Goal: Transaction & Acquisition: Purchase product/service

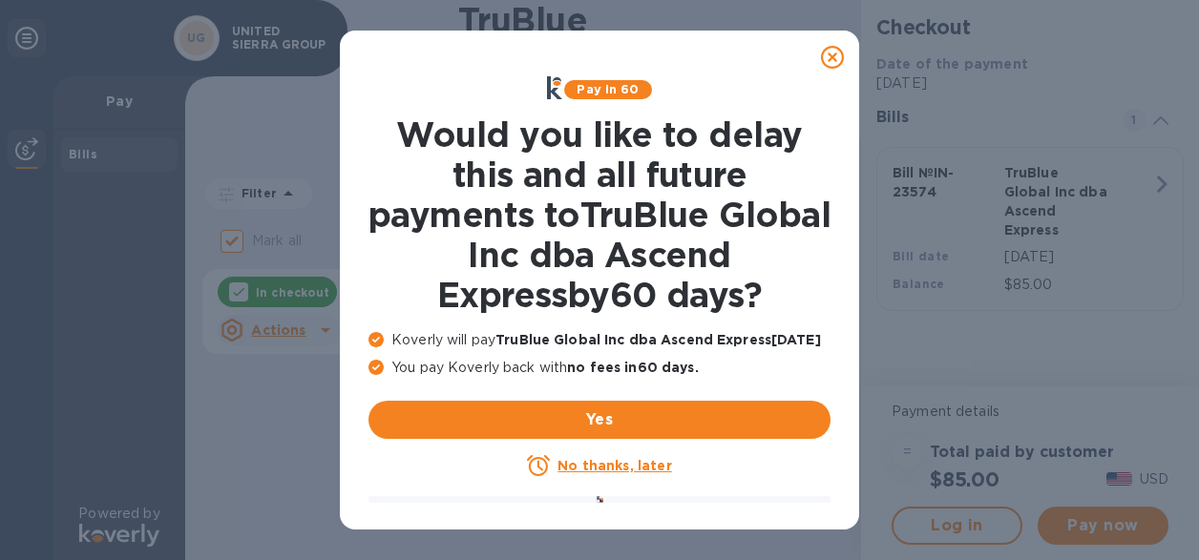
click at [598, 469] on u "No thanks, later" at bounding box center [614, 465] width 114 height 15
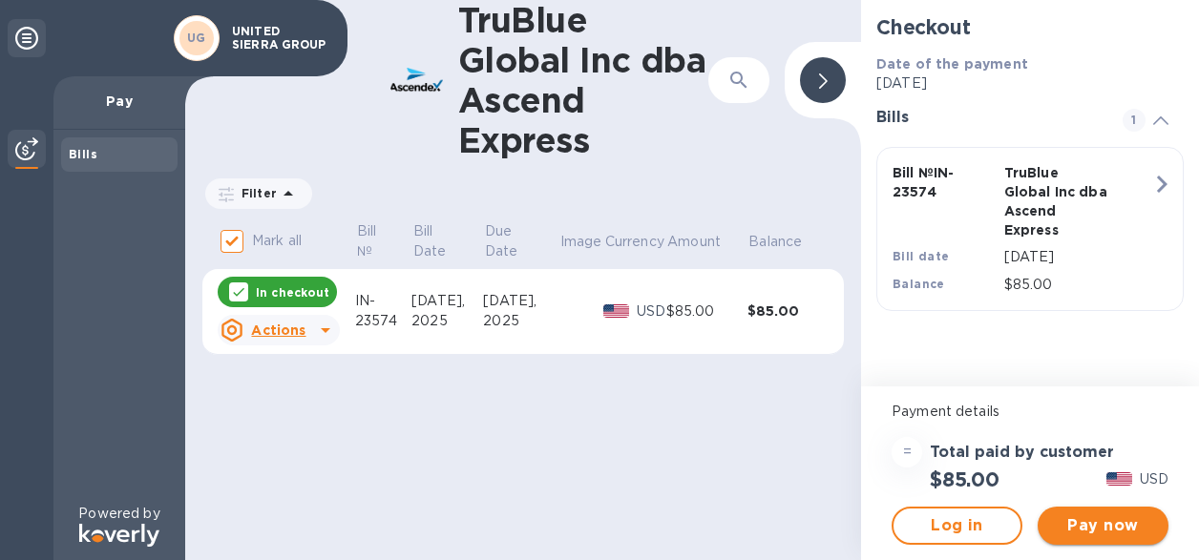
click at [1080, 527] on span "Pay now" at bounding box center [1103, 525] width 100 height 23
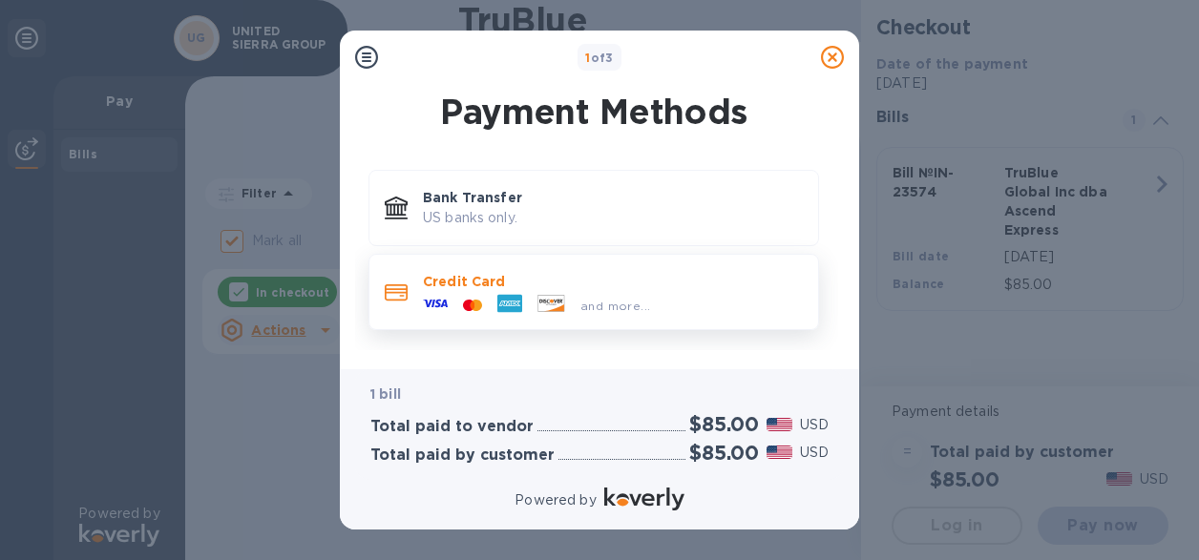
click at [461, 304] on div at bounding box center [472, 306] width 34 height 18
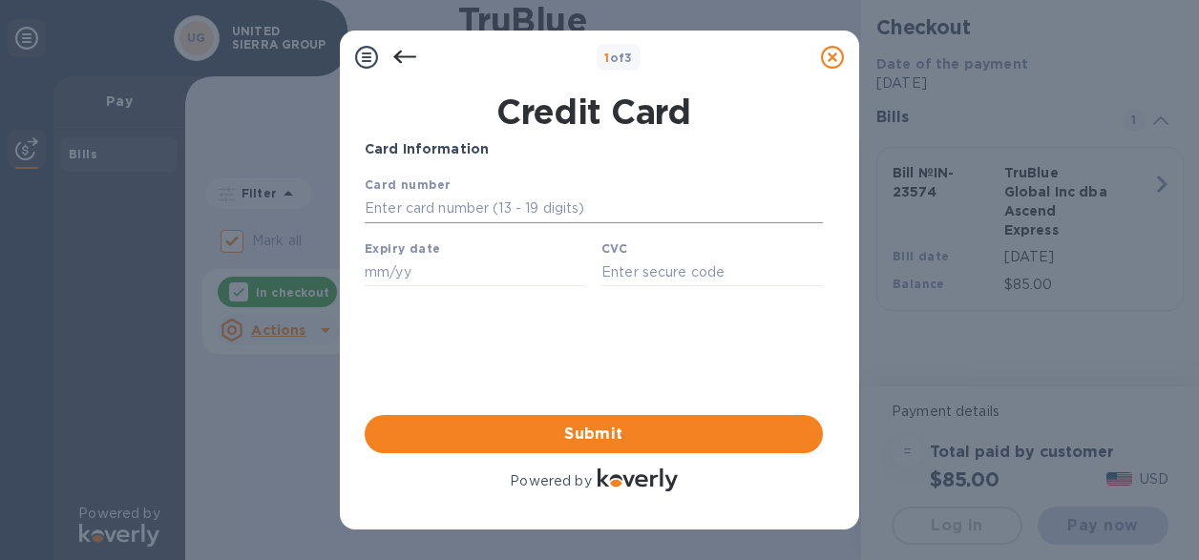
click at [436, 206] on input "text" at bounding box center [594, 209] width 458 height 29
type input "[CREDIT_CARD_NUMBER]"
type input "06/27"
type input "100"
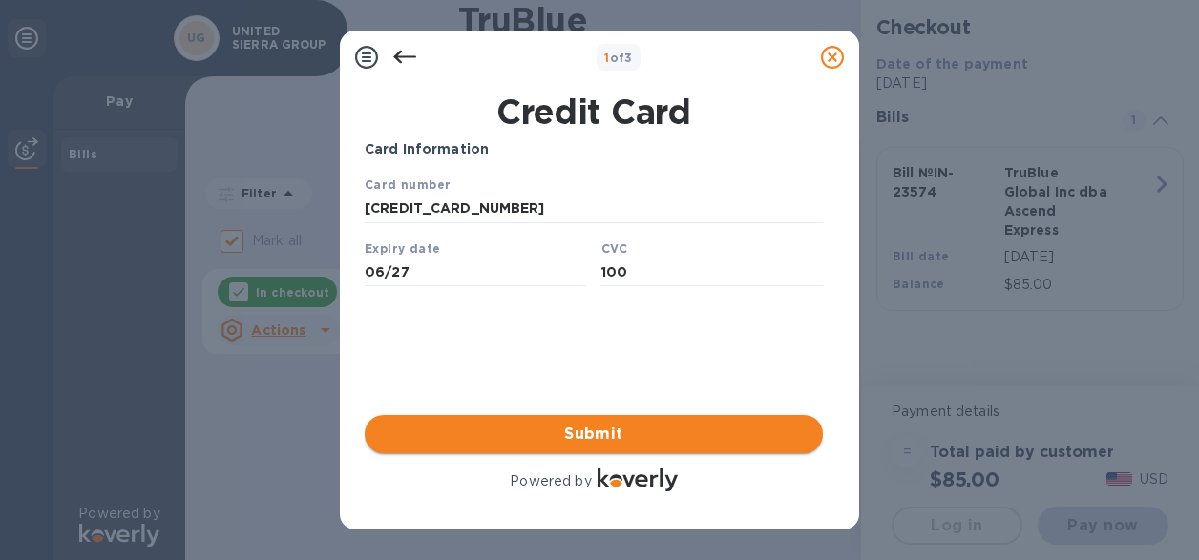
click at [578, 438] on span "Submit" at bounding box center [594, 434] width 428 height 23
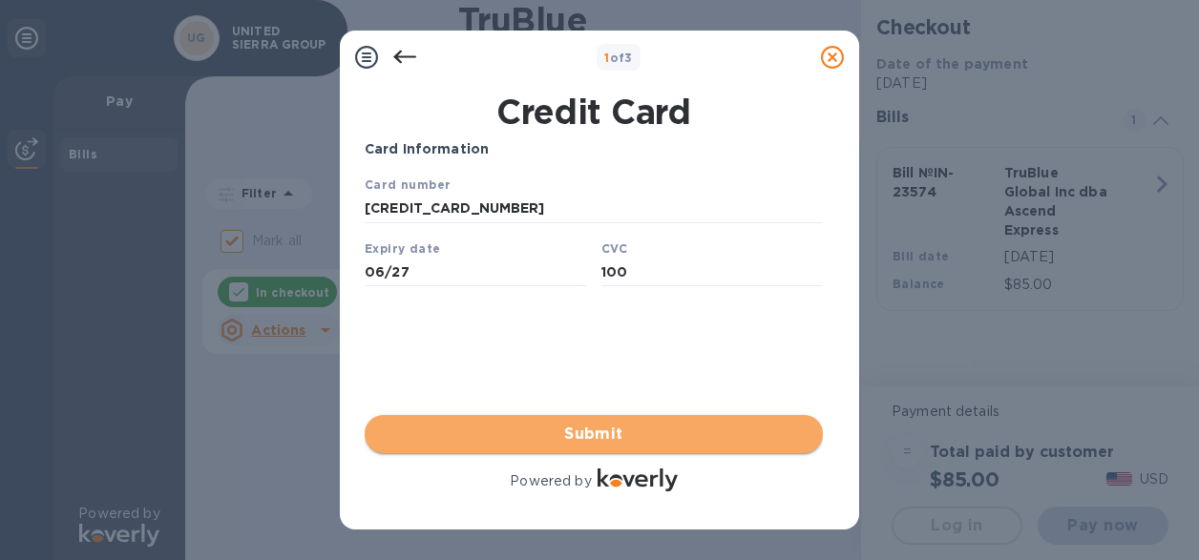
click at [590, 435] on span "Submit" at bounding box center [594, 434] width 428 height 23
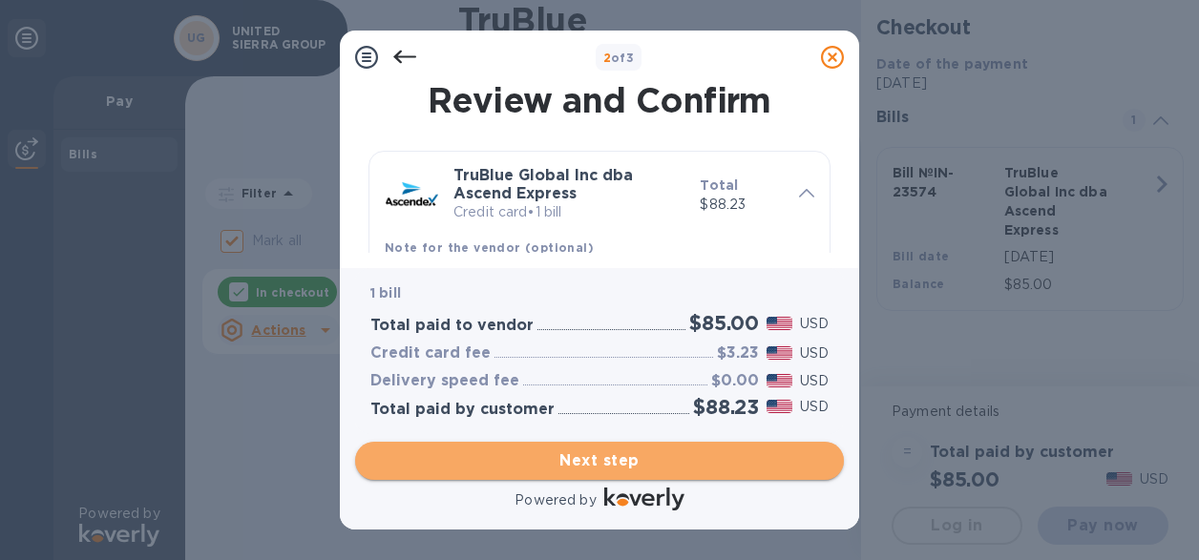
click at [605, 465] on span "Next step" at bounding box center [599, 461] width 458 height 23
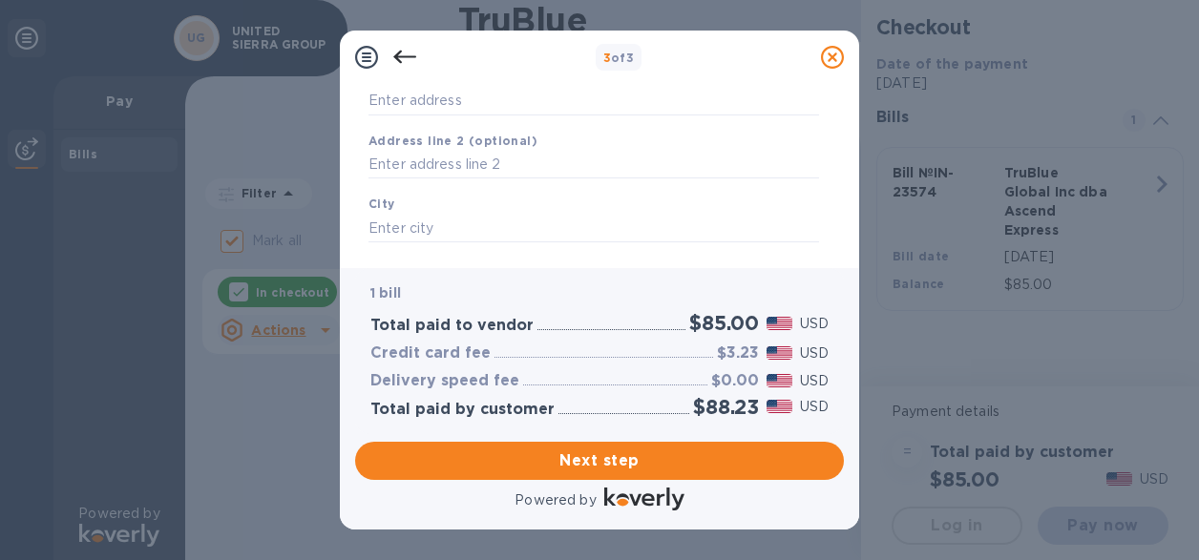
scroll to position [180, 0]
click at [581, 136] on input "Business address" at bounding box center [593, 131] width 450 height 29
type input "[STREET_ADDRESS]"
type input "Hialeah"
type input "FL"
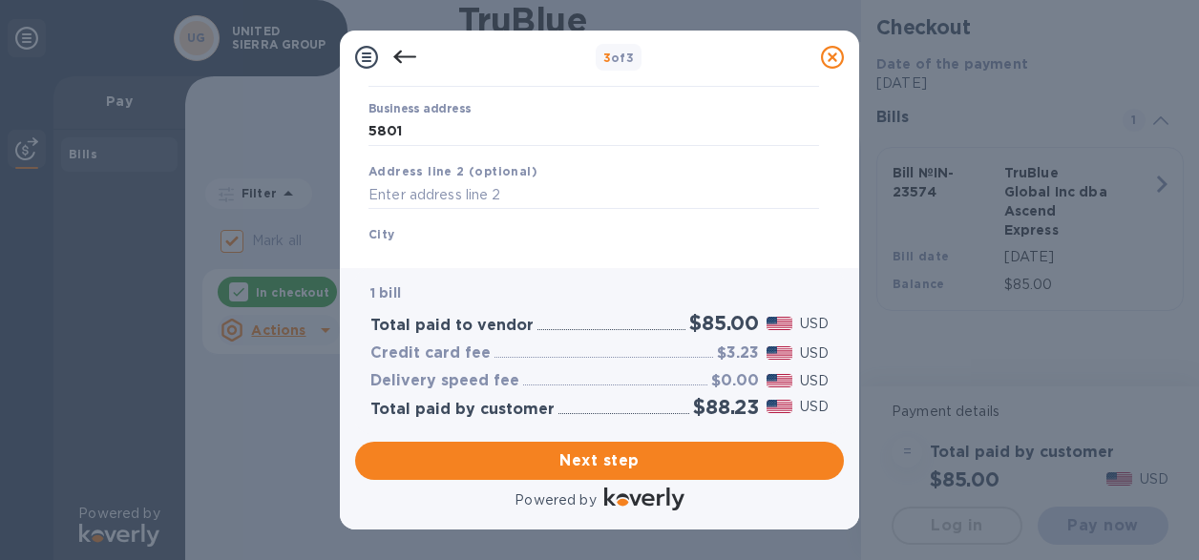
type input "33013"
click at [513, 190] on input "text" at bounding box center [593, 195] width 450 height 29
type input "Suite # 108"
click at [458, 226] on div "City Hialeah" at bounding box center [594, 249] width 466 height 64
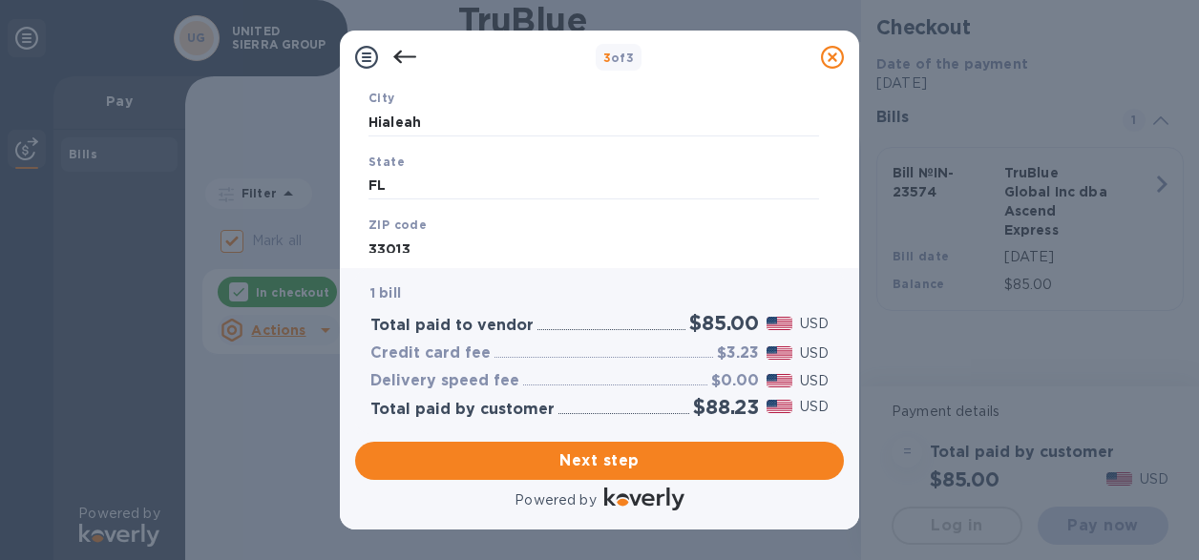
scroll to position [373, 0]
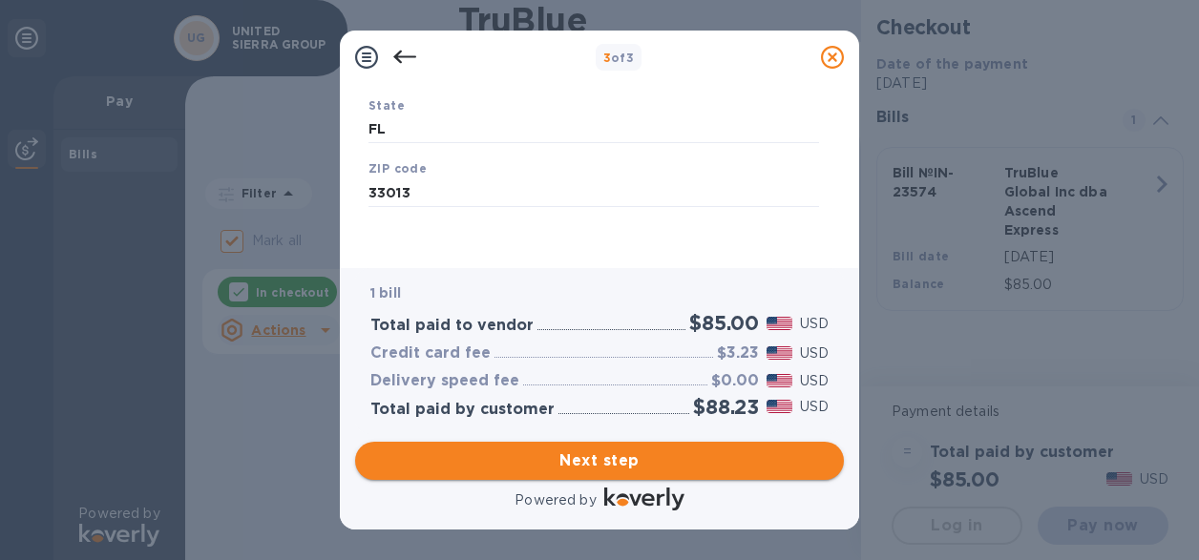
click at [652, 466] on span "Next step" at bounding box center [599, 461] width 458 height 23
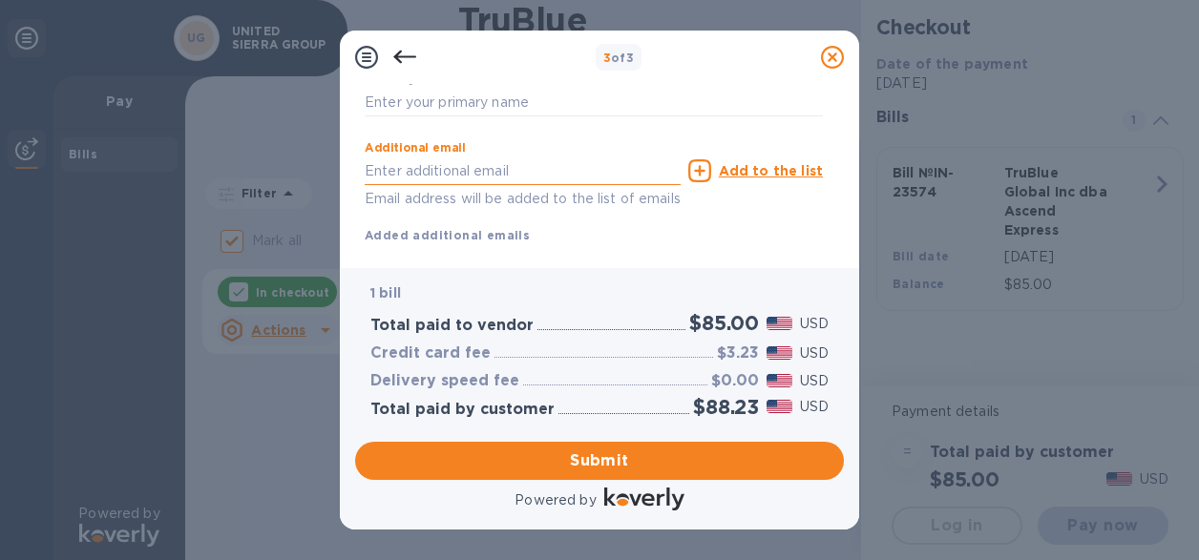
click at [523, 166] on input "text" at bounding box center [523, 171] width 316 height 29
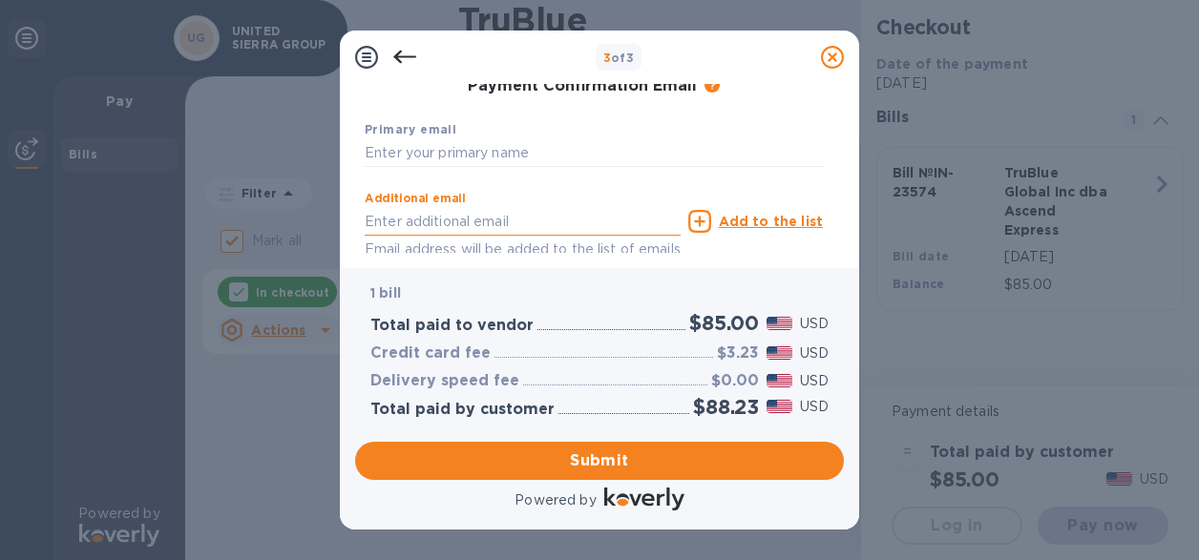
scroll to position [278, 0]
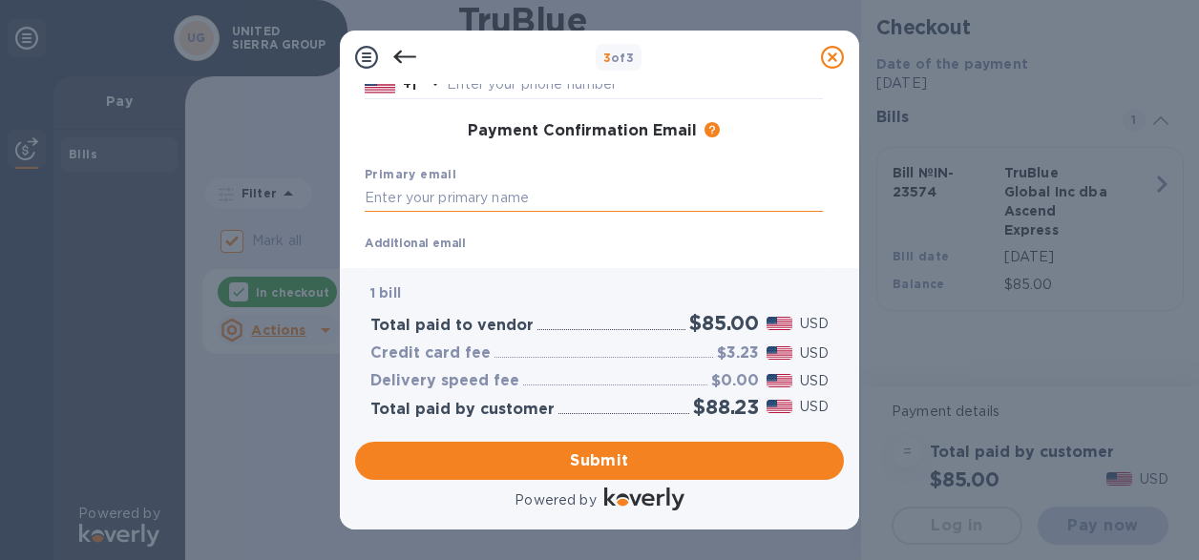
click at [512, 190] on input "text" at bounding box center [594, 198] width 458 height 29
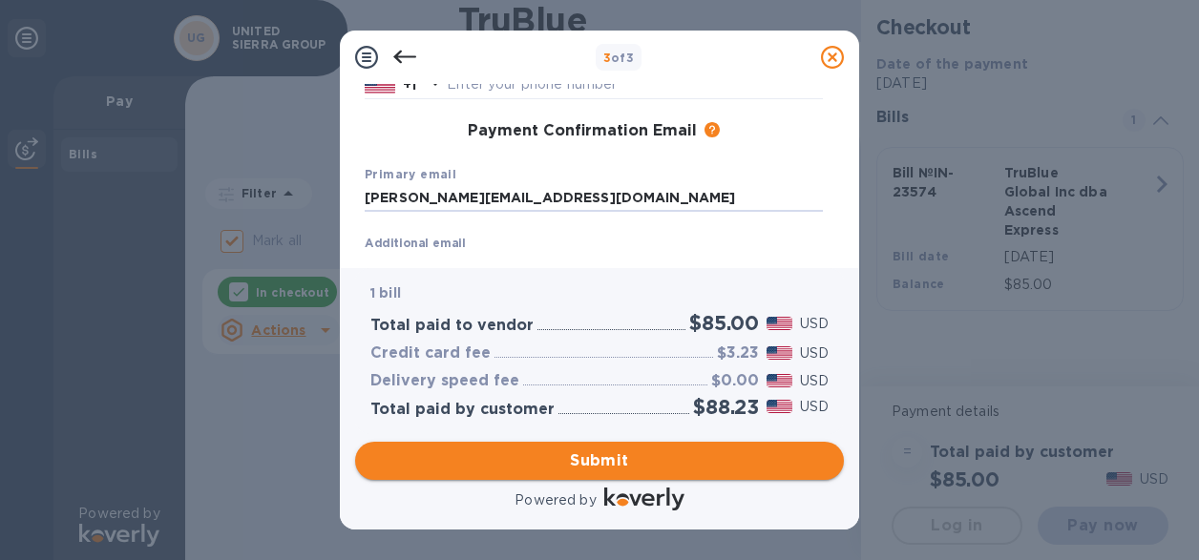
type input "[PERSON_NAME][EMAIL_ADDRESS][DOMAIN_NAME]"
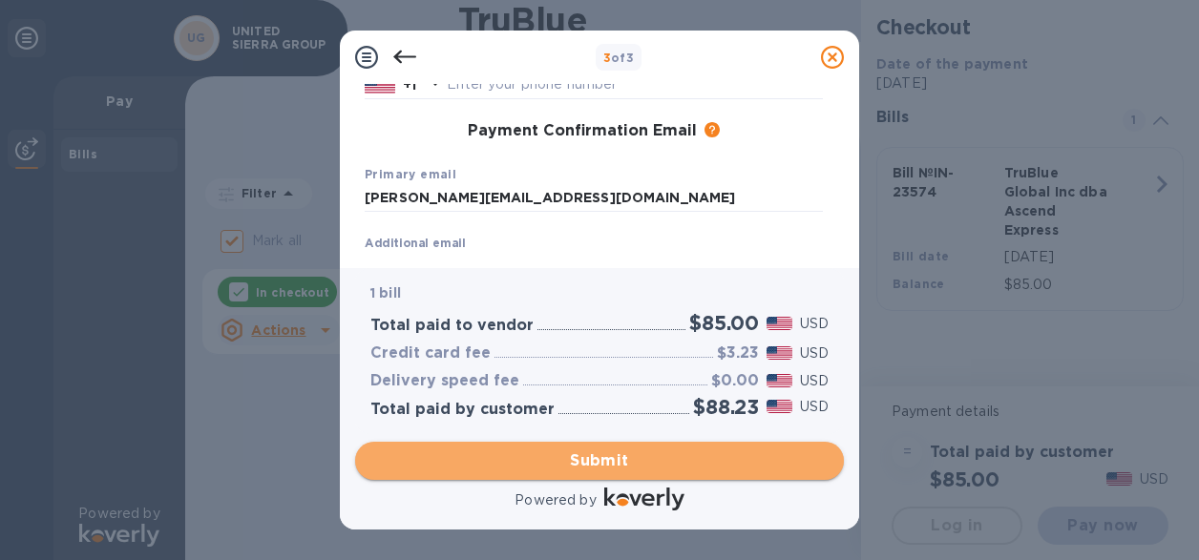
click at [574, 466] on span "Submit" at bounding box center [599, 461] width 458 height 23
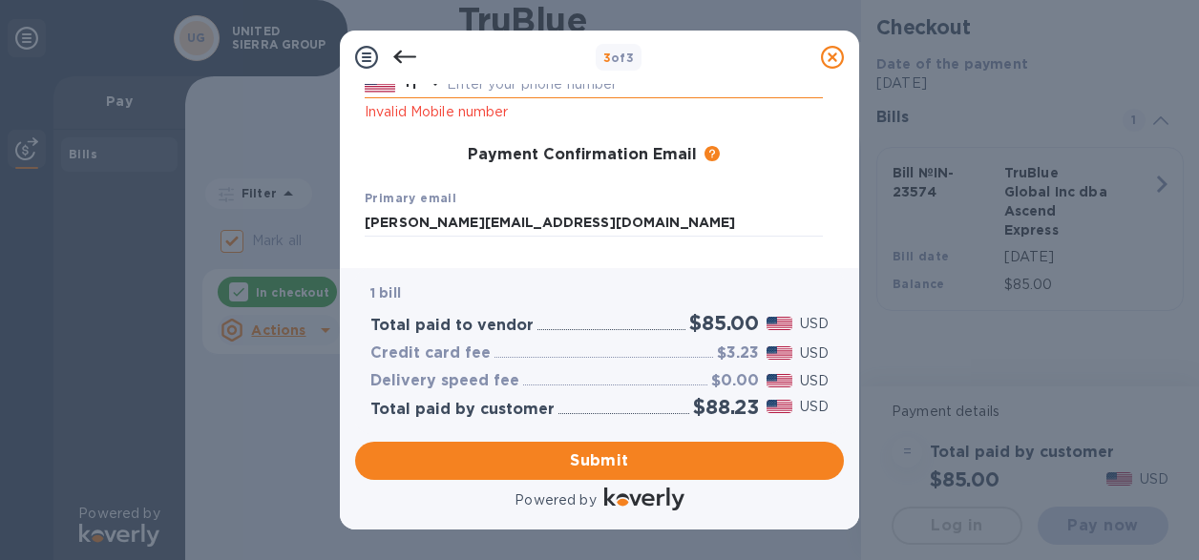
click at [504, 87] on input "text" at bounding box center [635, 85] width 376 height 29
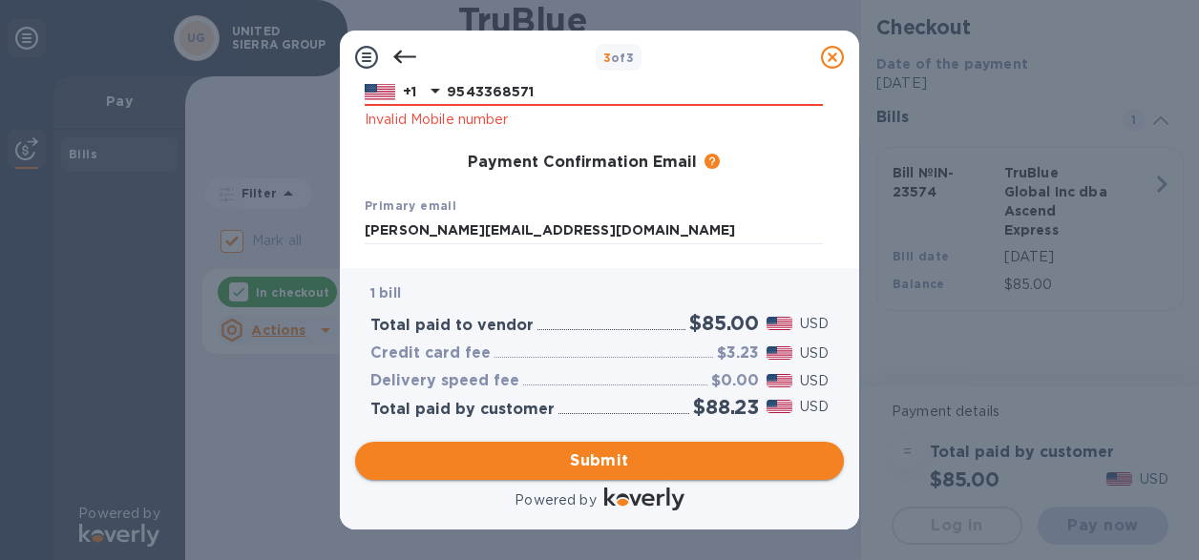
type input "9543368571"
click at [612, 454] on span "Submit" at bounding box center [599, 461] width 458 height 23
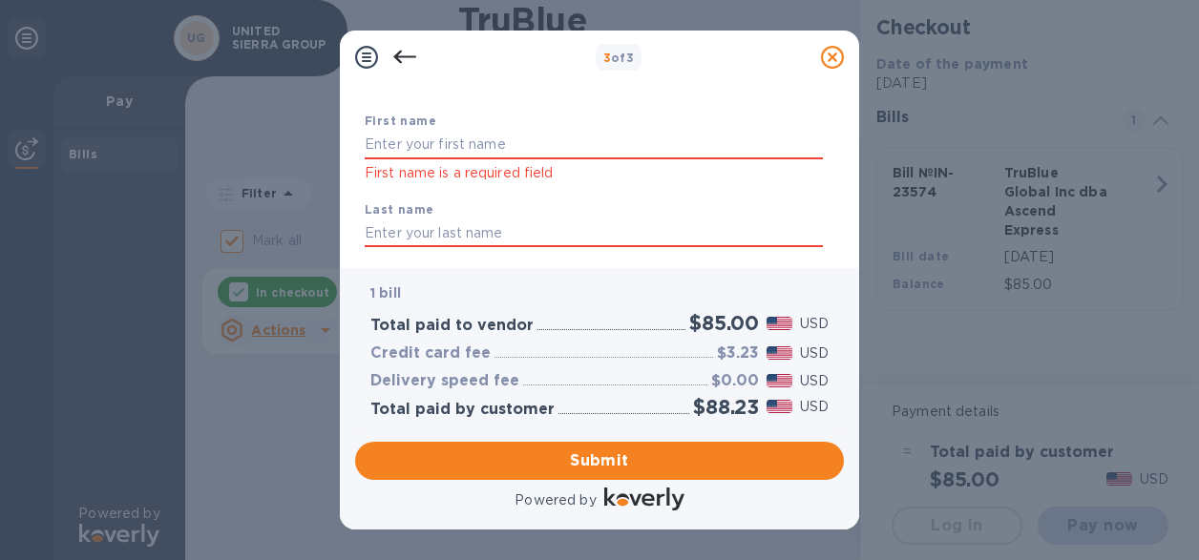
scroll to position [0, 0]
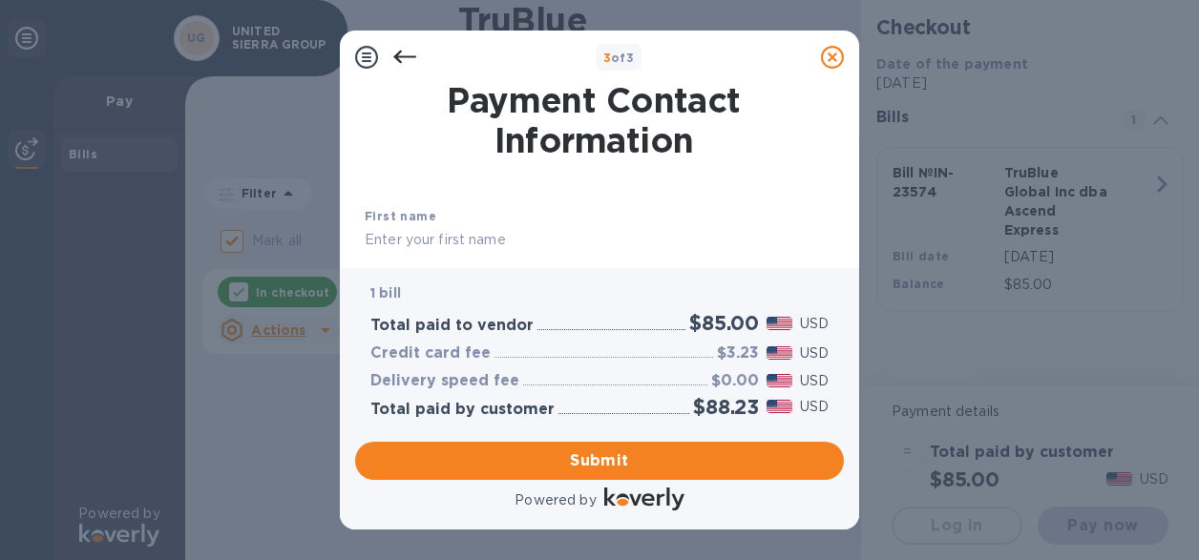
click at [589, 240] on input "text" at bounding box center [594, 240] width 458 height 29
type input "[PERSON_NAME]"
click at [520, 236] on input "[PERSON_NAME]" at bounding box center [594, 240] width 458 height 29
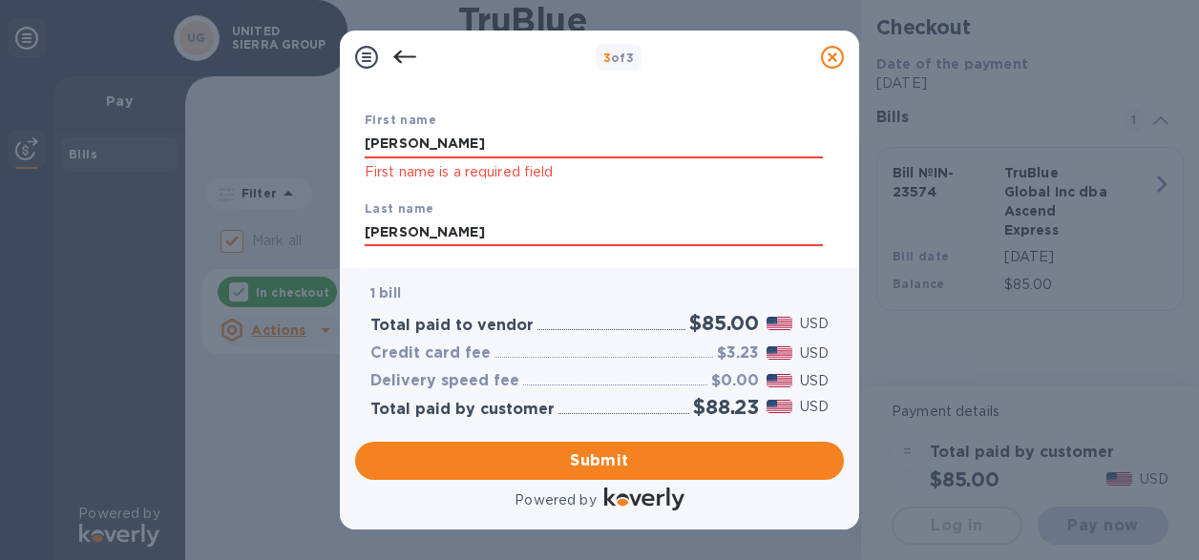
scroll to position [95, 0]
click at [406, 235] on input "[PERSON_NAME]" at bounding box center [594, 234] width 458 height 29
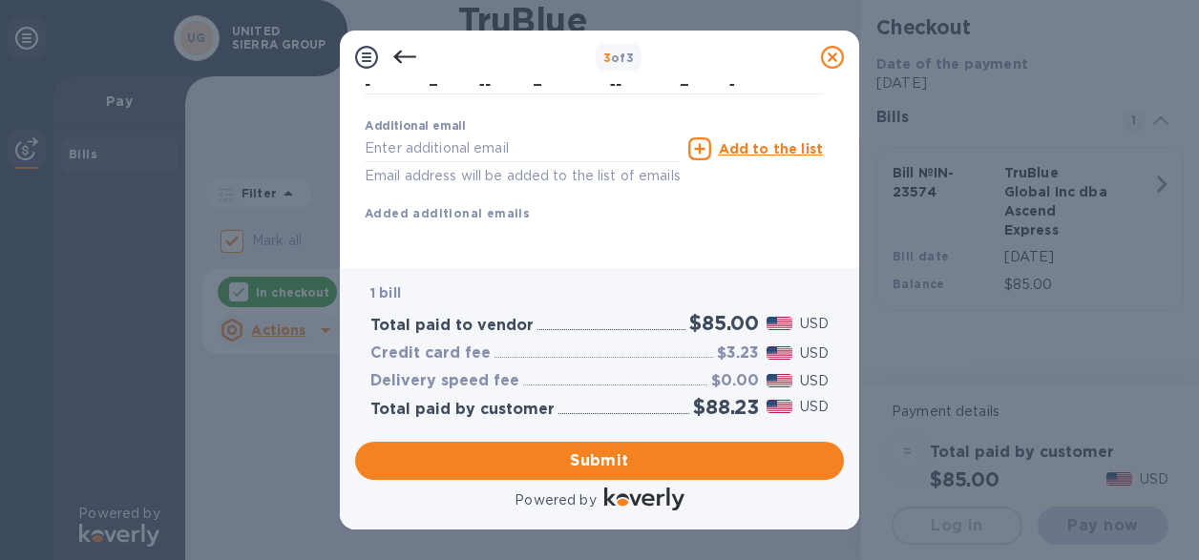
scroll to position [469, 0]
type input "Khan"
click at [602, 457] on span "Submit" at bounding box center [599, 461] width 458 height 23
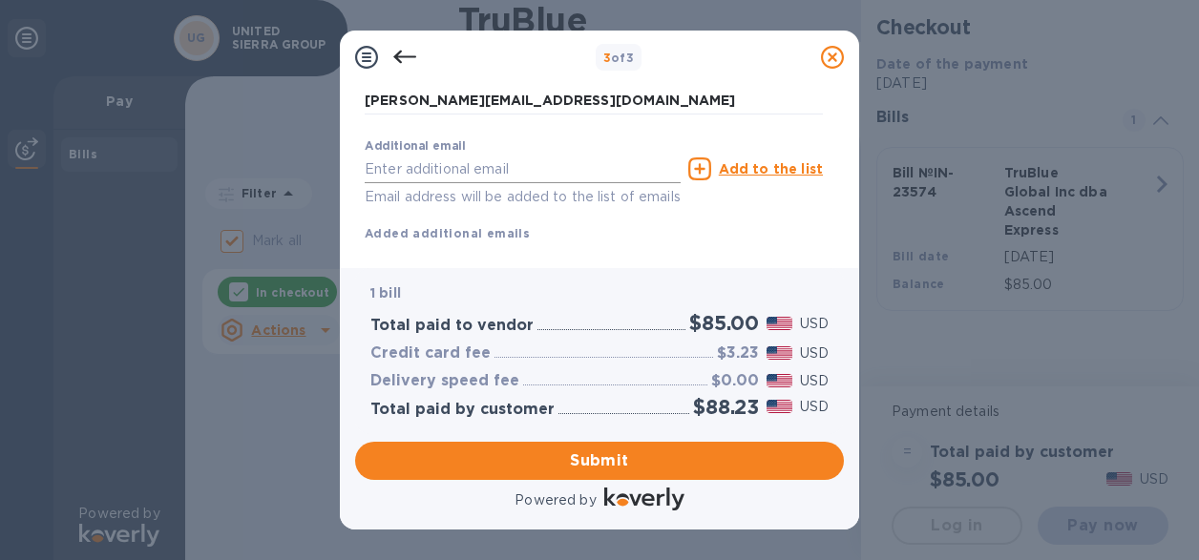
scroll to position [443, 0]
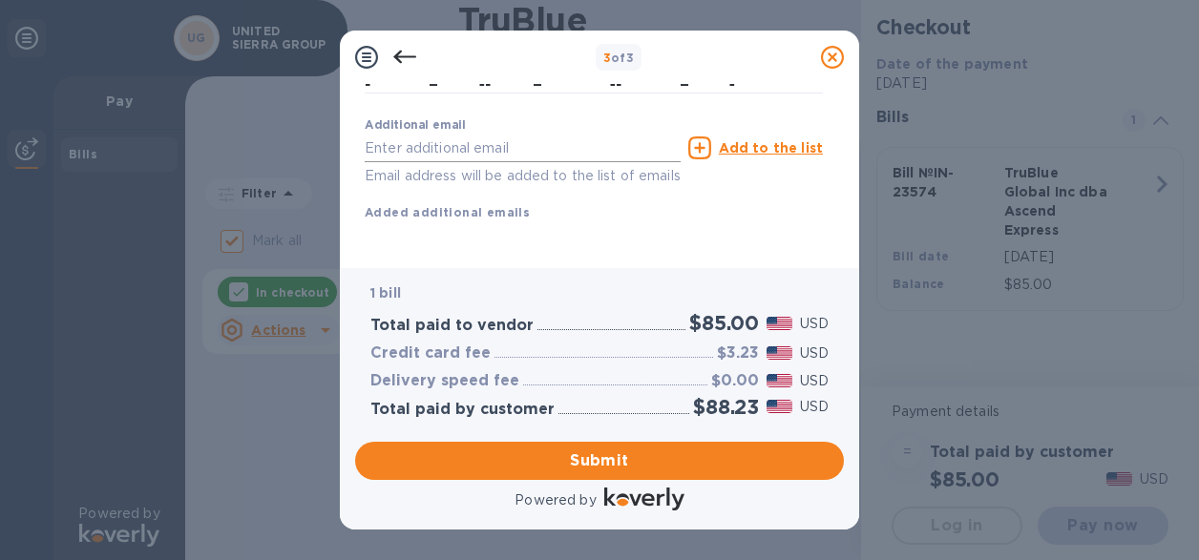
click at [559, 134] on input "text" at bounding box center [523, 148] width 316 height 29
type input "a"
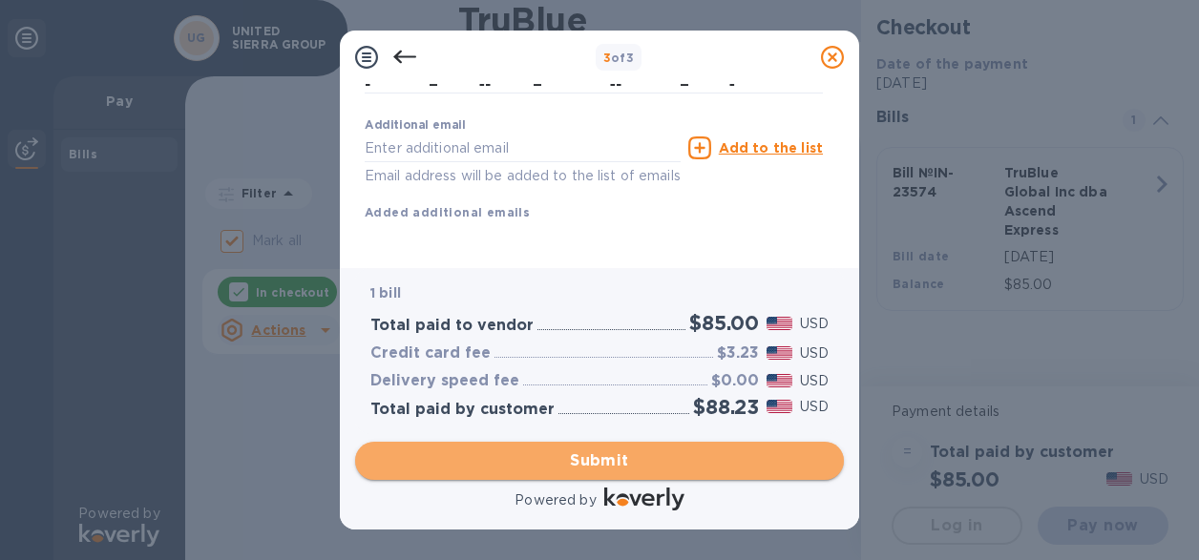
click at [562, 465] on span "Submit" at bounding box center [599, 461] width 458 height 23
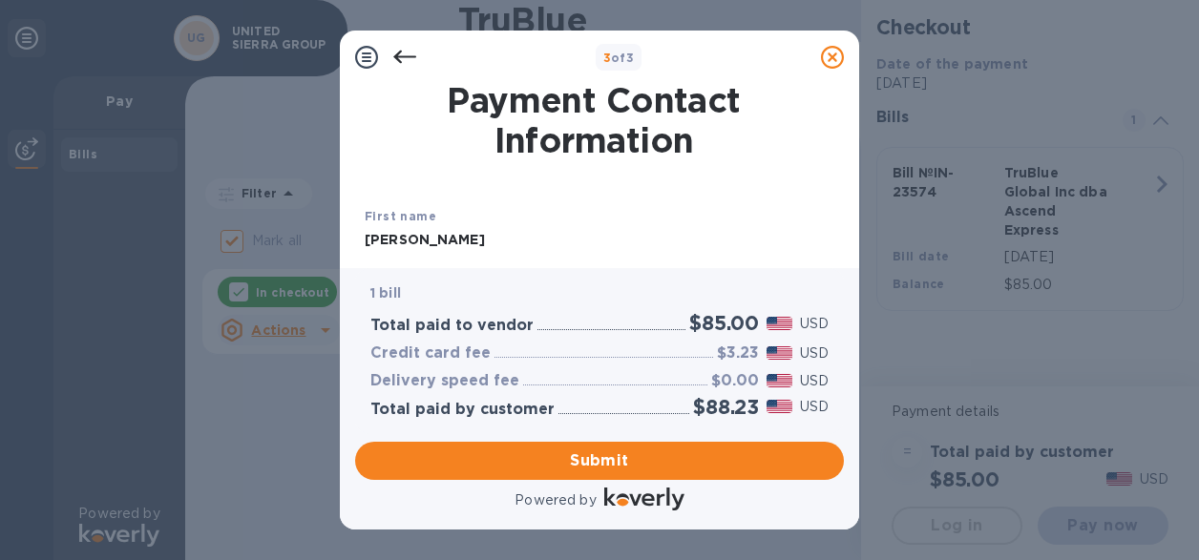
scroll to position [95, 0]
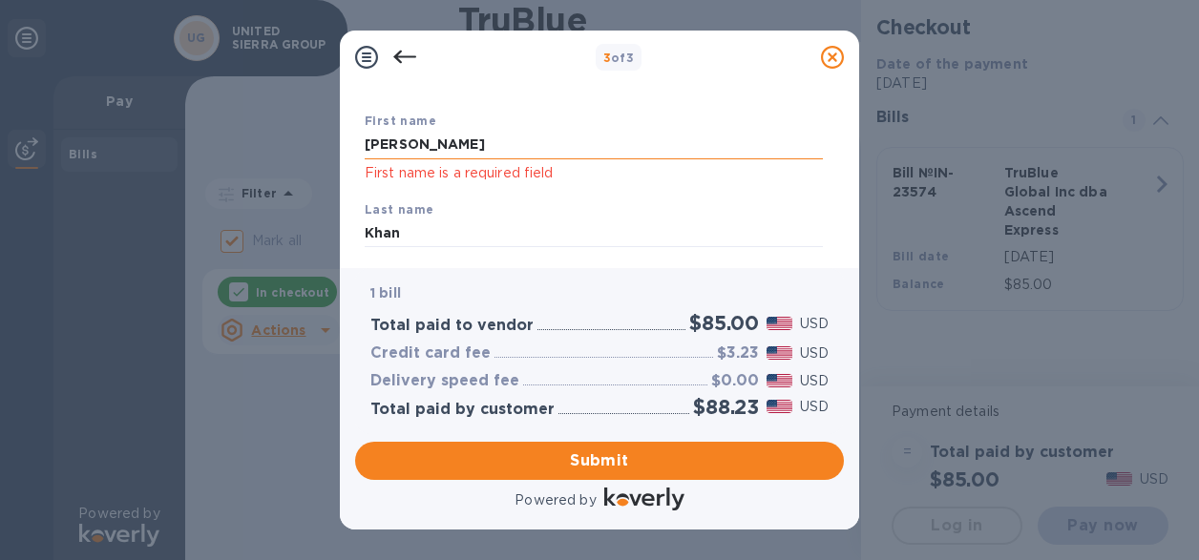
click at [417, 140] on input "[PERSON_NAME]" at bounding box center [594, 145] width 458 height 29
type input "A"
click at [474, 147] on input "[PERSON_NAME]" at bounding box center [594, 145] width 458 height 29
click at [439, 239] on input "Khan" at bounding box center [594, 234] width 458 height 29
click at [449, 143] on input "[PERSON_NAME]" at bounding box center [594, 145] width 458 height 29
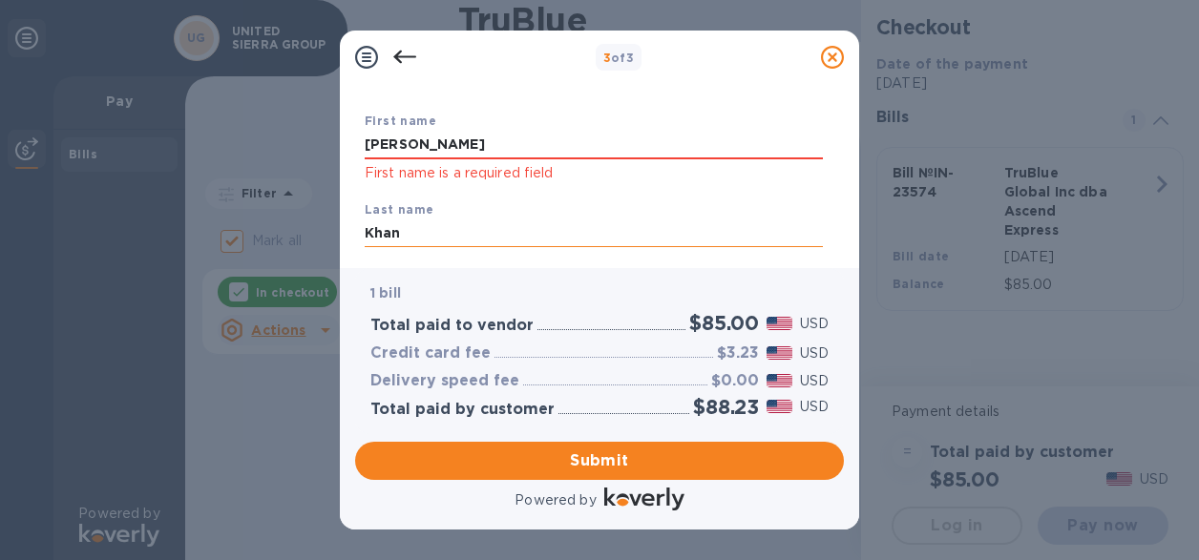
click at [503, 230] on input "Khan" at bounding box center [594, 234] width 458 height 29
click at [489, 141] on input "[PERSON_NAME]" at bounding box center [594, 145] width 458 height 29
click at [485, 148] on input "[PERSON_NAME]" at bounding box center [594, 145] width 458 height 29
type input "A"
click at [463, 147] on input "text" at bounding box center [594, 145] width 458 height 29
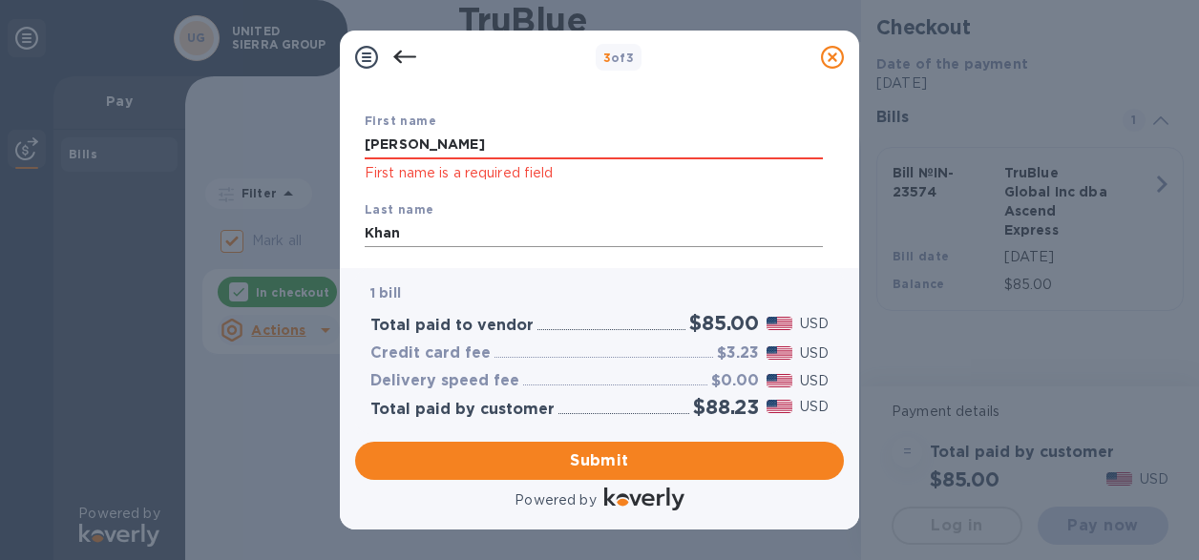
type input "[PERSON_NAME]"
click at [493, 235] on input "Khan" at bounding box center [594, 234] width 458 height 29
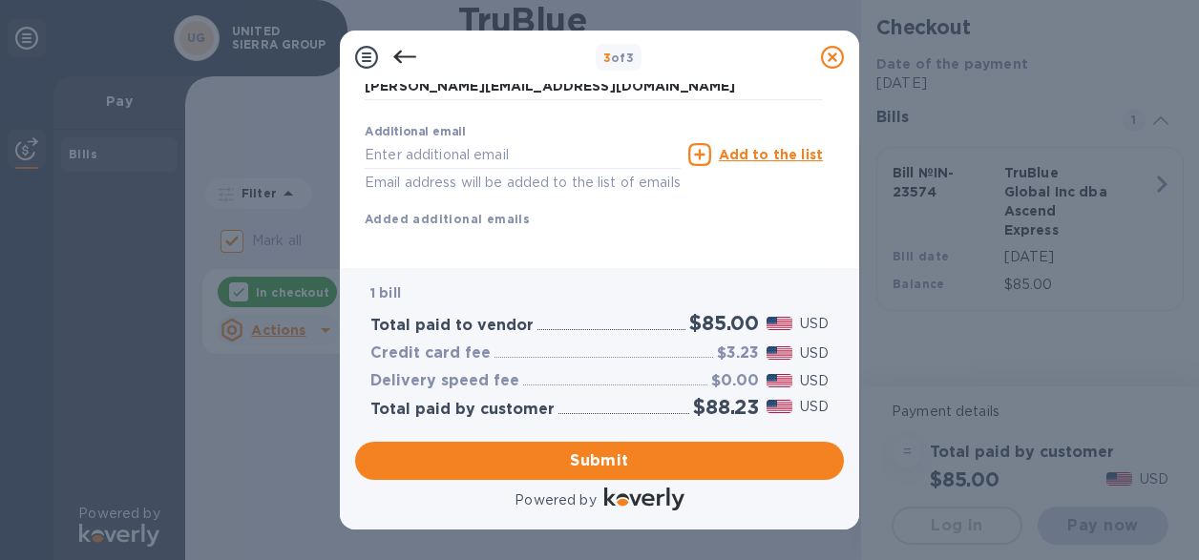
scroll to position [443, 0]
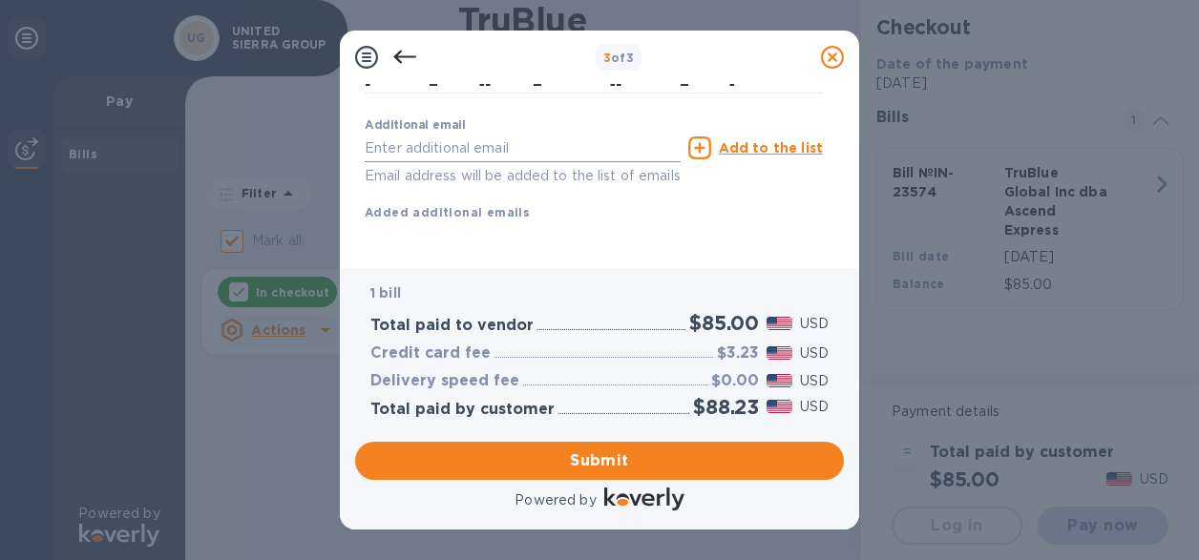
click at [487, 134] on input "text" at bounding box center [523, 148] width 316 height 29
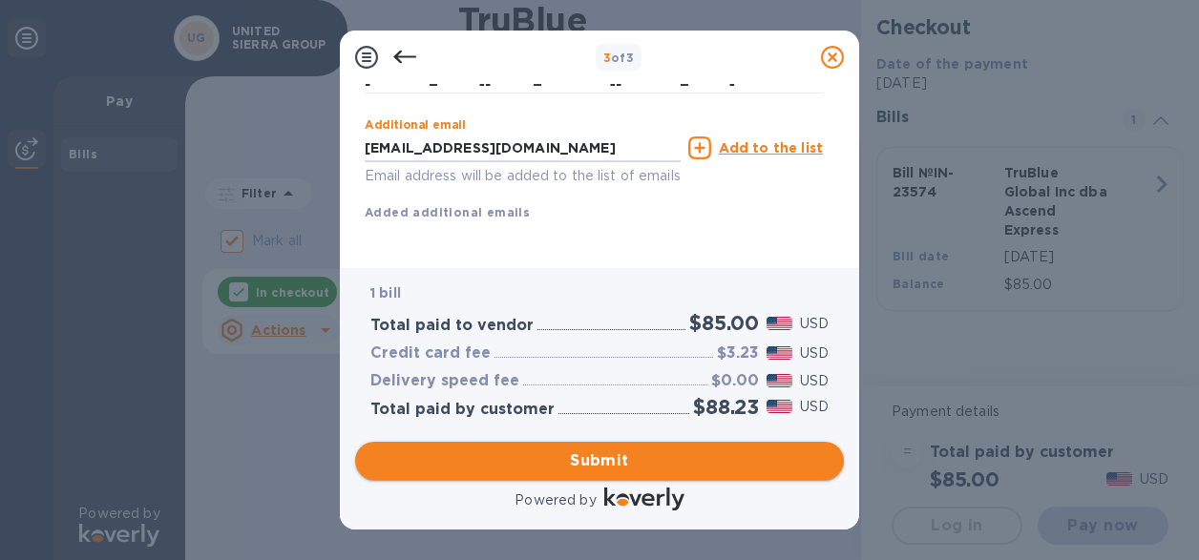
type input "[EMAIL_ADDRESS][DOMAIN_NAME]"
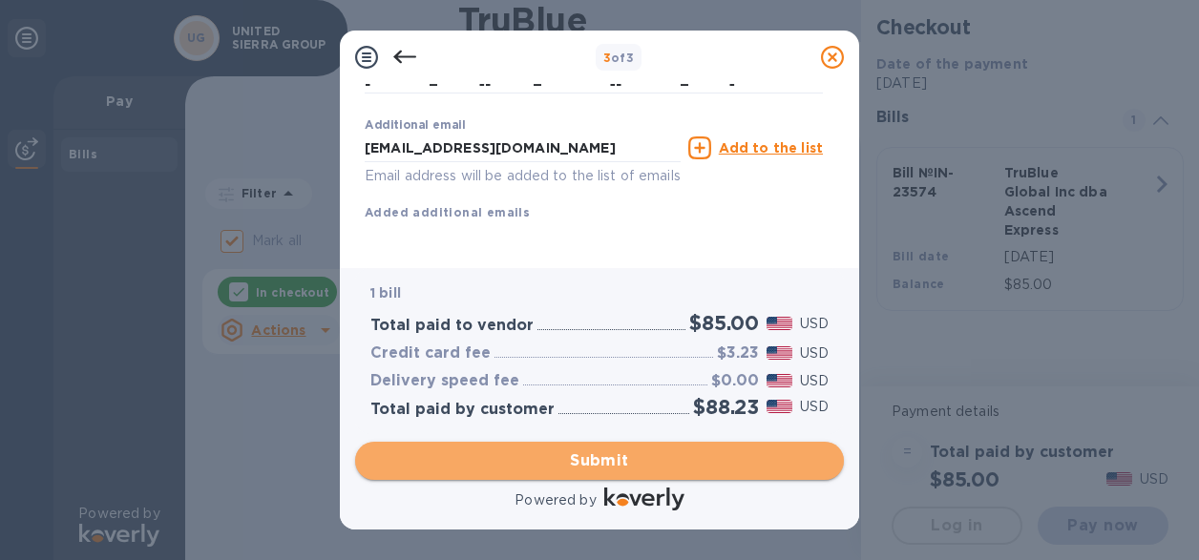
click at [563, 463] on span "Submit" at bounding box center [599, 461] width 458 height 23
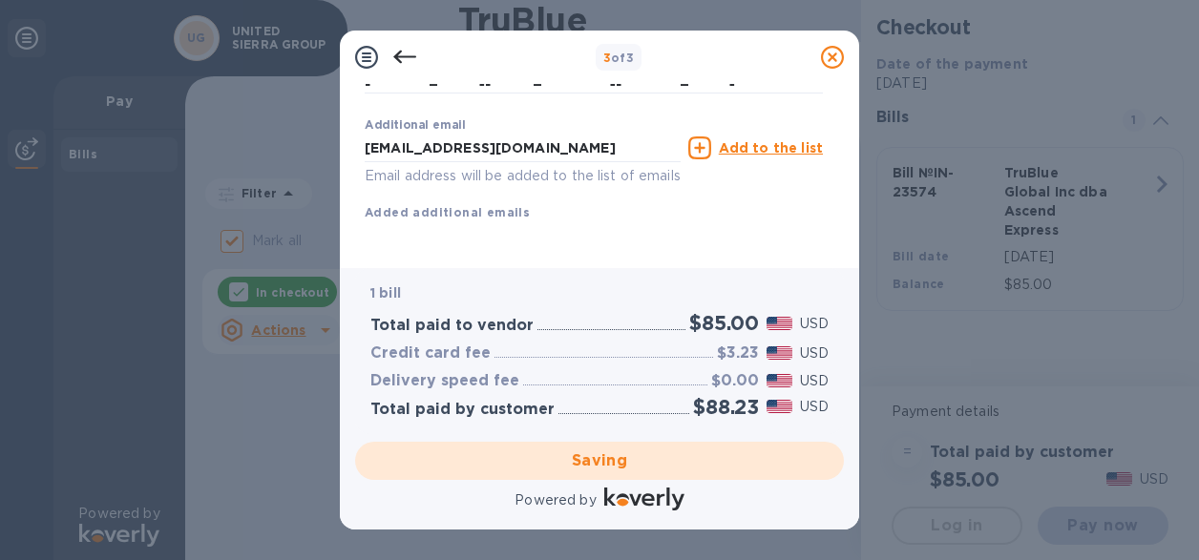
scroll to position [418, 0]
checkbox input "false"
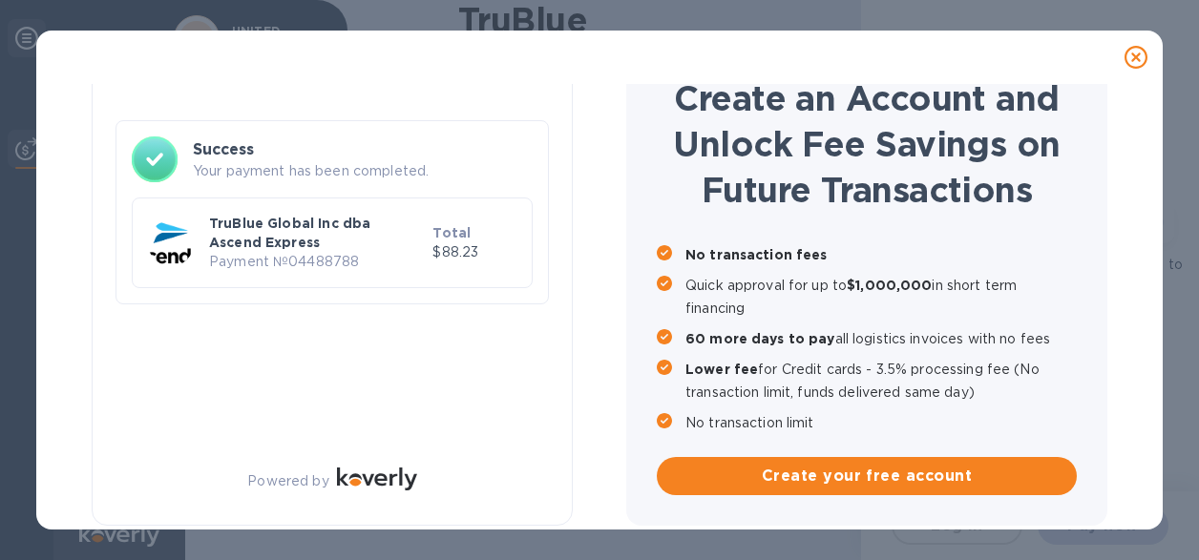
scroll to position [85, 0]
